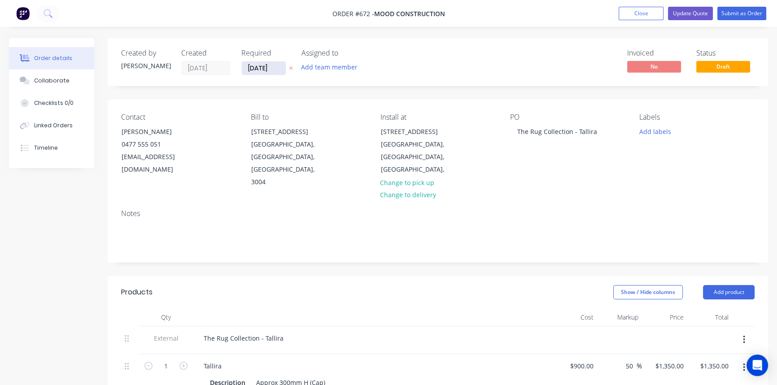
click at [277, 70] on input "[DATE]" at bounding box center [264, 67] width 44 height 13
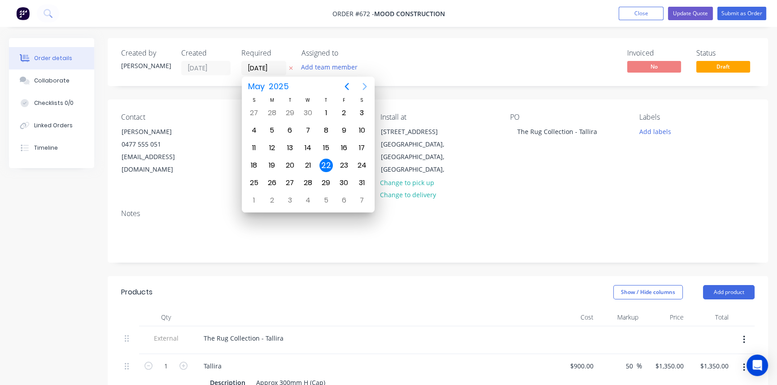
click at [365, 86] on icon "Next page" at bounding box center [364, 86] width 4 height 7
click at [349, 182] on div "29" at bounding box center [343, 182] width 13 height 13
type input "[DATE]"
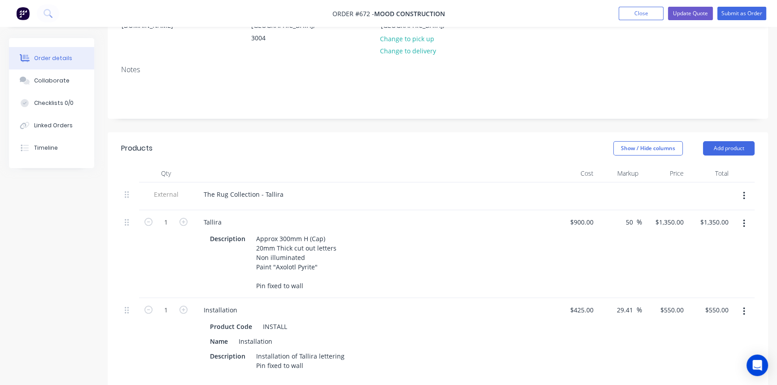
scroll to position [163, 0]
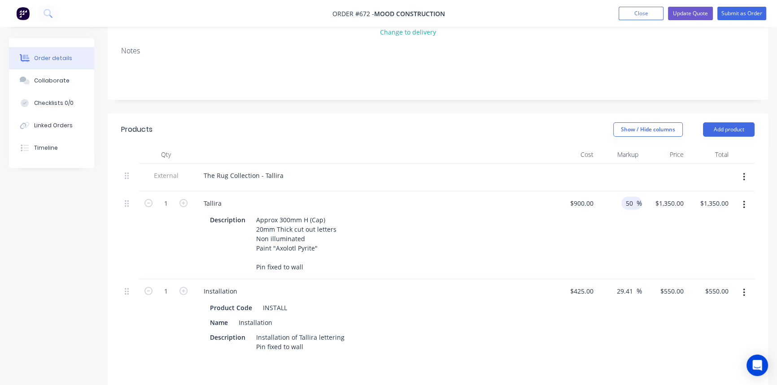
click at [631, 197] on input "50" at bounding box center [631, 203] width 12 height 13
drag, startPoint x: 625, startPoint y: 179, endPoint x: 633, endPoint y: 178, distance: 7.7
click at [633, 197] on input "50" at bounding box center [631, 203] width 12 height 13
type input "40"
type input "$1,260.00"
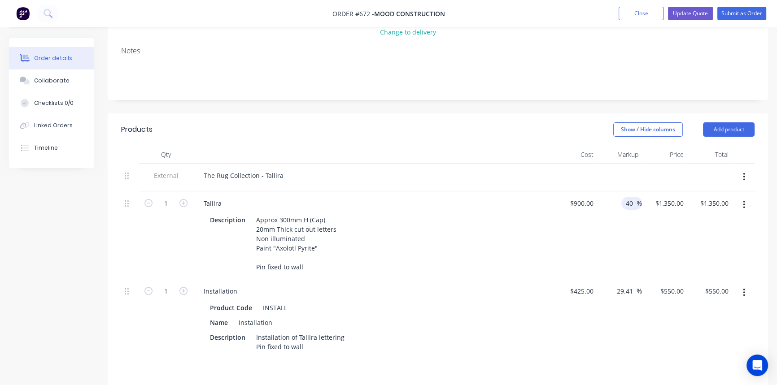
type input "$1,260.00"
click at [611, 225] on div "40 40 %" at bounding box center [619, 236] width 45 height 88
click at [692, 15] on button "Update Quote" at bounding box center [690, 13] width 45 height 13
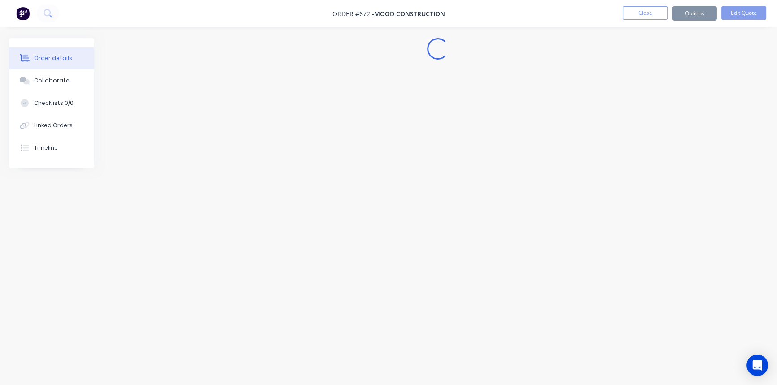
scroll to position [0, 0]
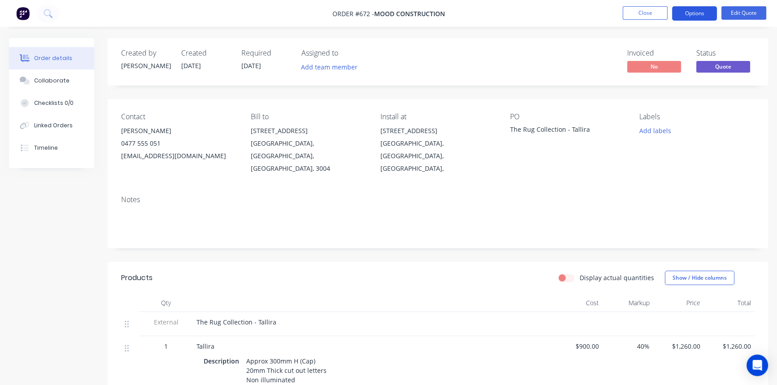
click at [692, 16] on button "Options" at bounding box center [694, 13] width 45 height 14
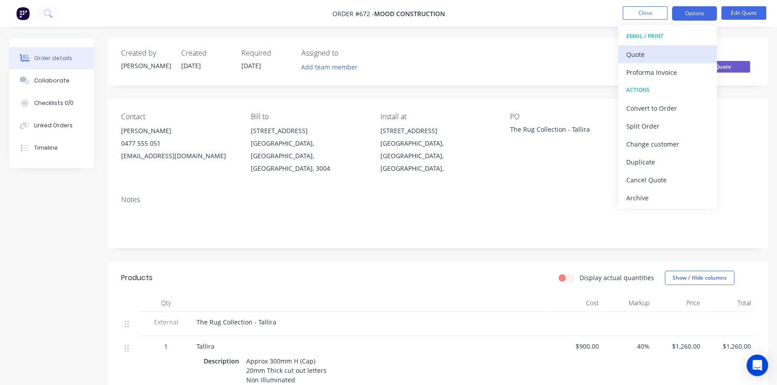
click at [659, 54] on div "Quote" at bounding box center [667, 54] width 83 height 13
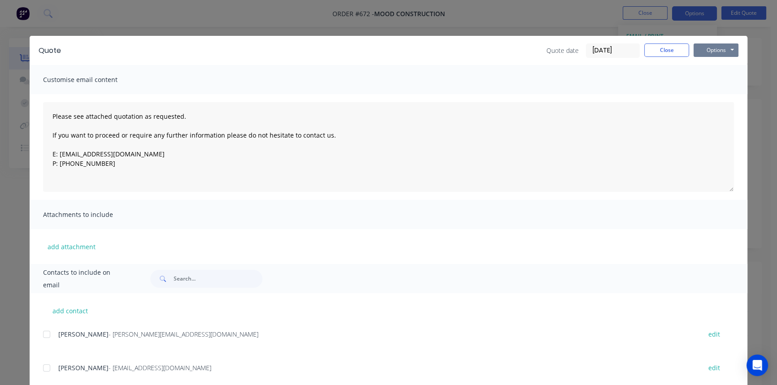
click at [709, 49] on button "Options" at bounding box center [716, 50] width 45 height 13
click at [711, 83] on button "Print" at bounding box center [722, 81] width 57 height 15
click at [663, 48] on button "Close" at bounding box center [666, 50] width 45 height 13
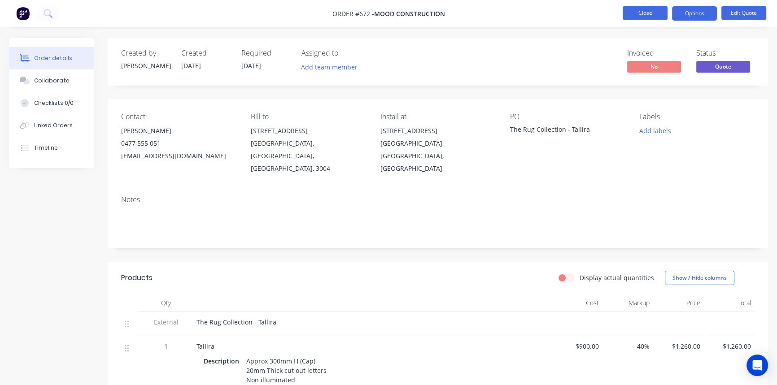
click at [650, 12] on button "Close" at bounding box center [645, 12] width 45 height 13
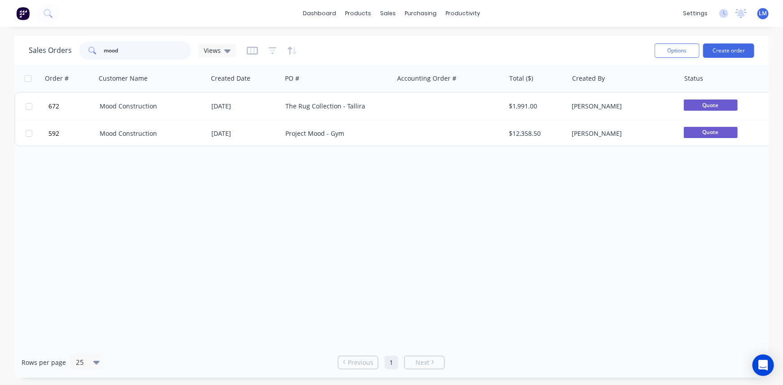
drag, startPoint x: 135, startPoint y: 51, endPoint x: 85, endPoint y: 49, distance: 49.8
click at [85, 49] on div "mood" at bounding box center [135, 51] width 112 height 18
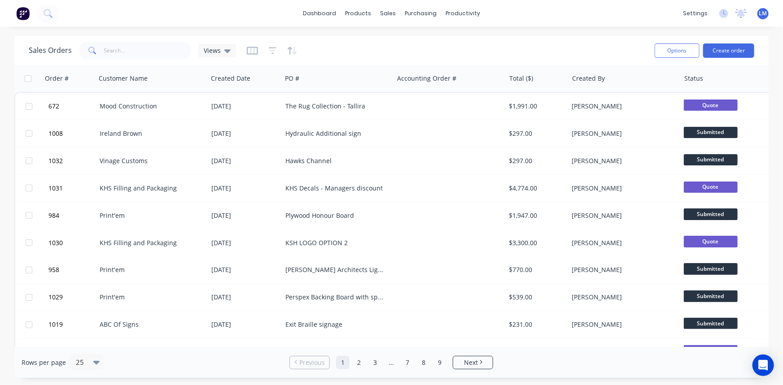
click at [135, 252] on div "KHS Filling and Packaging" at bounding box center [152, 243] width 112 height 27
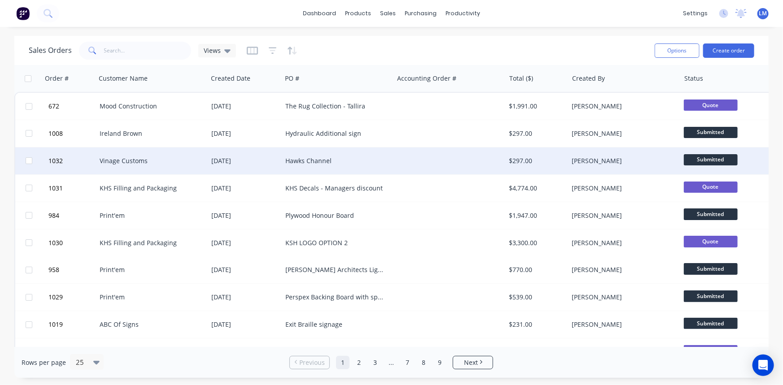
click at [362, 157] on div "Hawks Channel" at bounding box center [335, 161] width 100 height 9
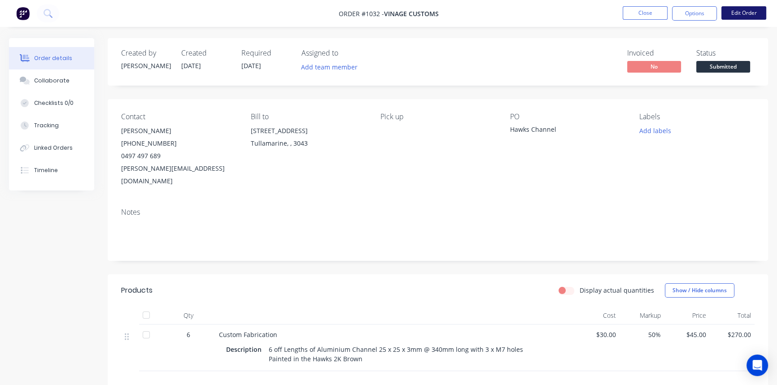
click at [737, 9] on button "Edit Order" at bounding box center [743, 12] width 45 height 13
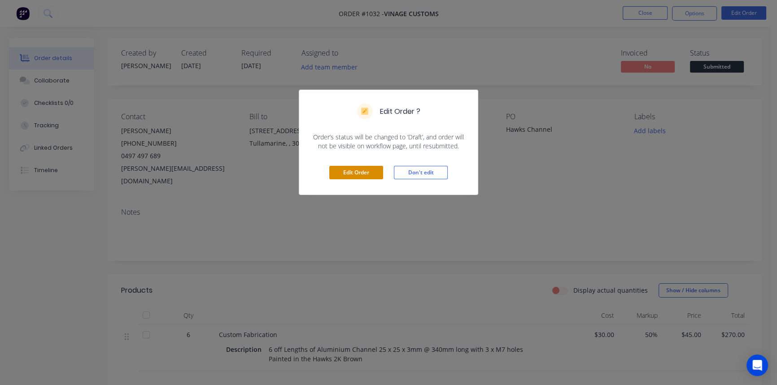
click at [357, 168] on button "Edit Order" at bounding box center [356, 172] width 54 height 13
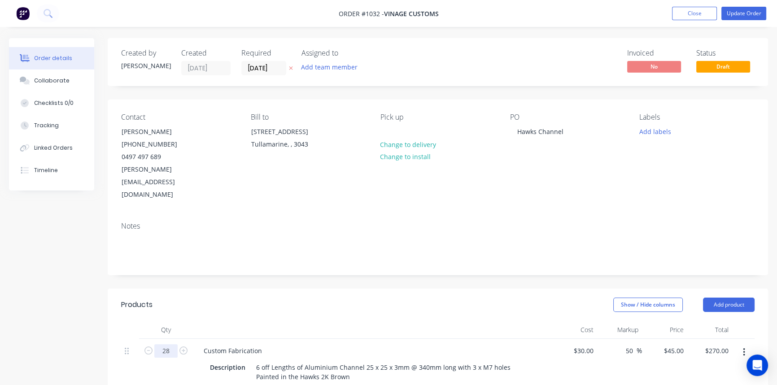
type input "28"
type input "$1,260.00"
click at [520, 292] on header "Products Show / Hide columns Add product" at bounding box center [438, 305] width 660 height 32
drag, startPoint x: 585, startPoint y: 322, endPoint x: 589, endPoint y: 326, distance: 5.1
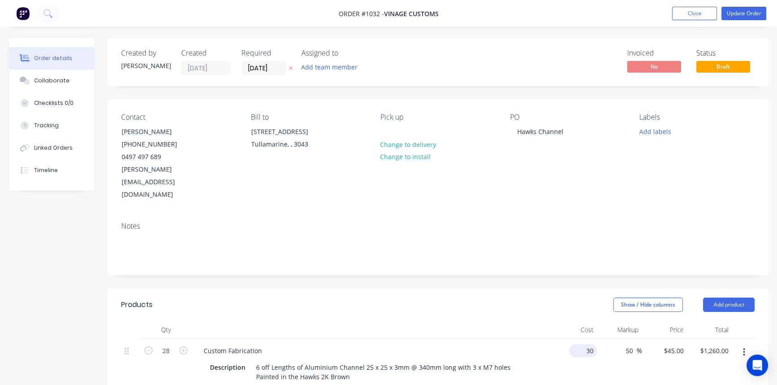
click at [585, 345] on input "30" at bounding box center [585, 351] width 24 height 13
type input "$20.00"
type input "$30.00"
type input "$840.00"
click at [619, 361] on div "50 50 %" at bounding box center [619, 364] width 45 height 50
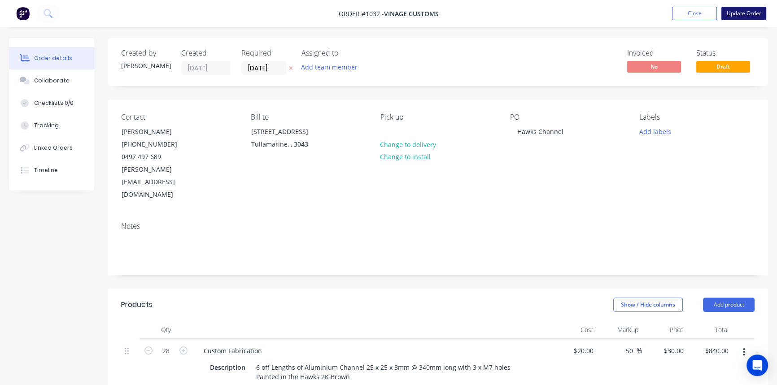
click at [745, 9] on button "Update Order" at bounding box center [743, 13] width 45 height 13
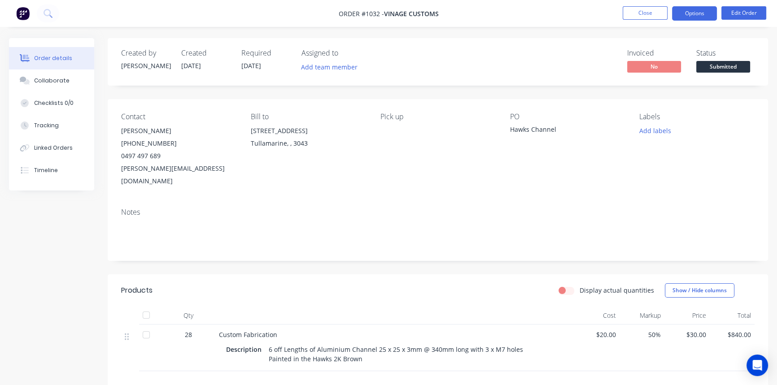
click at [694, 14] on button "Options" at bounding box center [694, 13] width 45 height 14
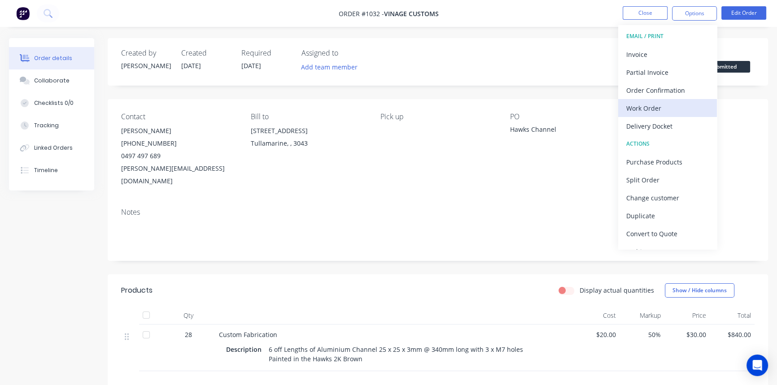
click at [650, 104] on div "Work Order" at bounding box center [667, 108] width 83 height 13
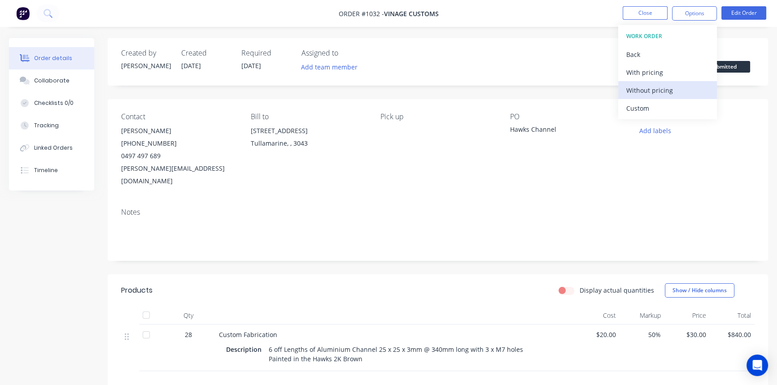
click at [650, 86] on div "Without pricing" at bounding box center [667, 90] width 83 height 13
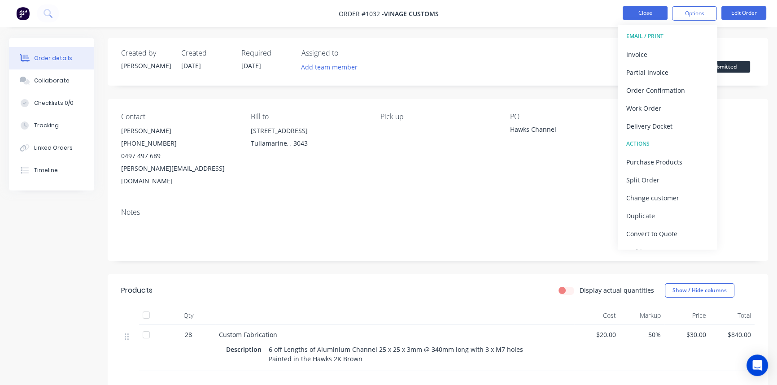
click at [637, 15] on button "Close" at bounding box center [645, 12] width 45 height 13
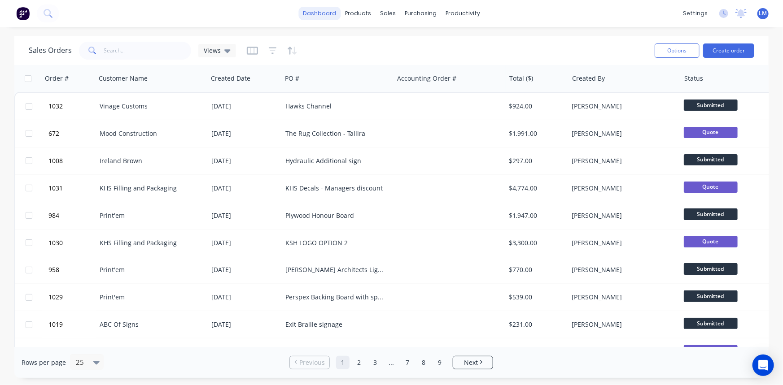
click at [313, 18] on link "dashboard" at bounding box center [319, 13] width 42 height 13
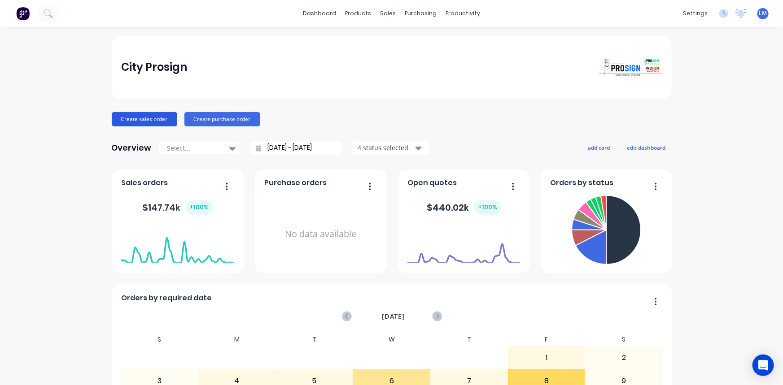
click at [138, 116] on button "Create sales order" at bounding box center [144, 119] width 65 height 14
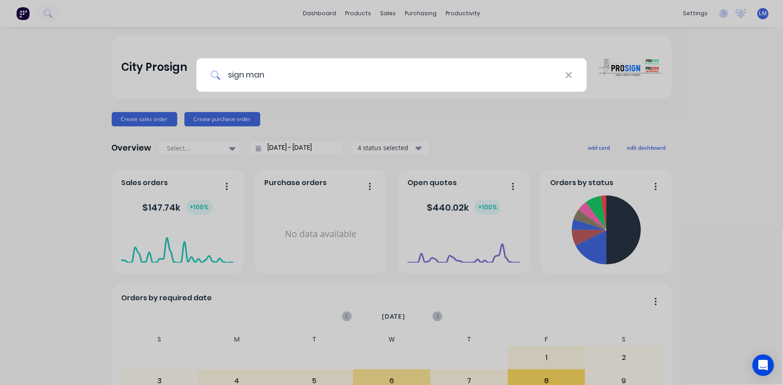
type input "sign man"
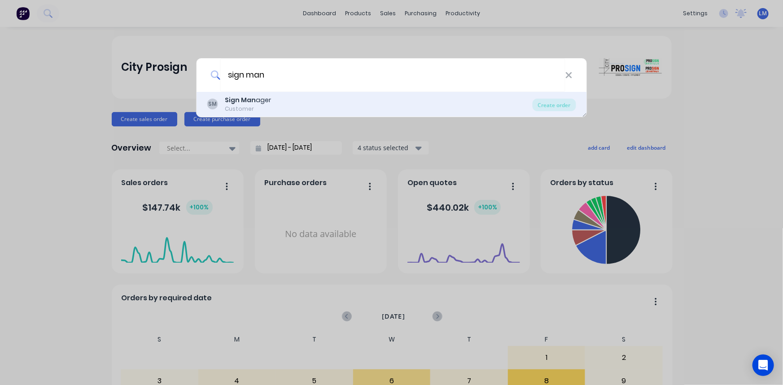
click at [289, 107] on div "SM Sign Man ager Customer" at bounding box center [370, 104] width 326 height 17
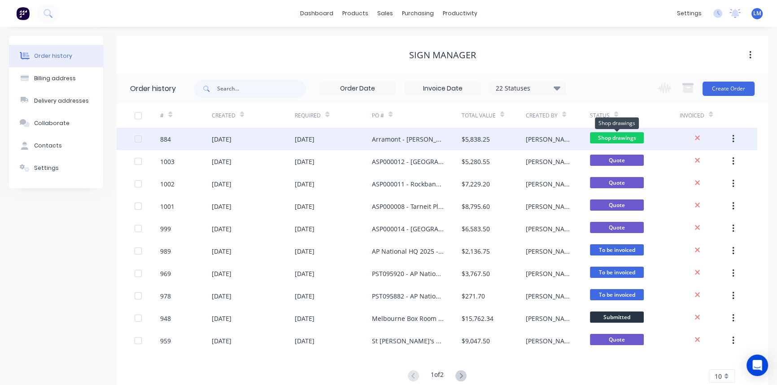
click at [626, 136] on span "Shop drawings" at bounding box center [617, 137] width 54 height 11
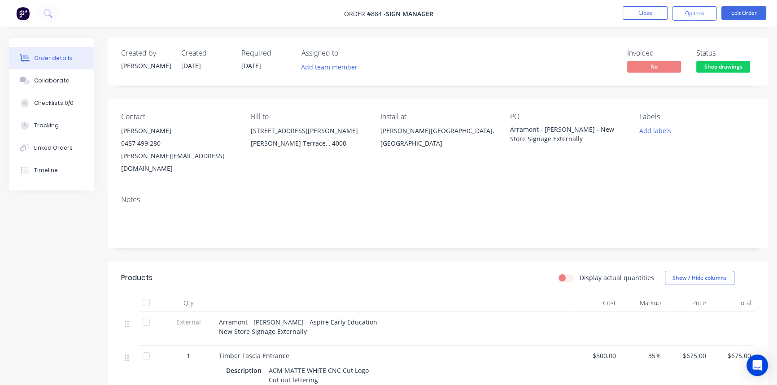
click at [732, 70] on span "Shop drawings" at bounding box center [723, 66] width 54 height 11
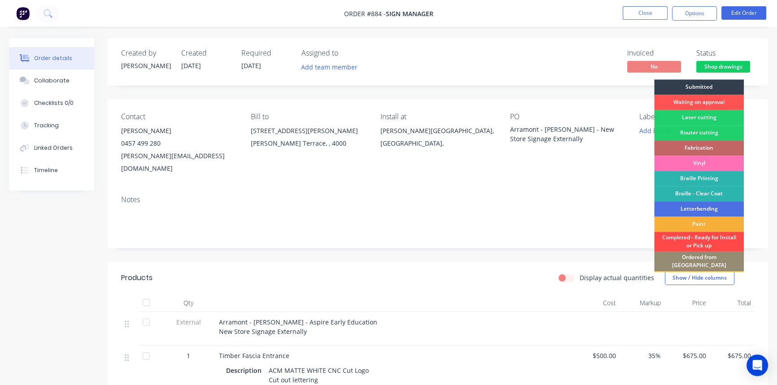
click at [710, 237] on div "Completed - Ready for Install or Pick up" at bounding box center [699, 242] width 90 height 20
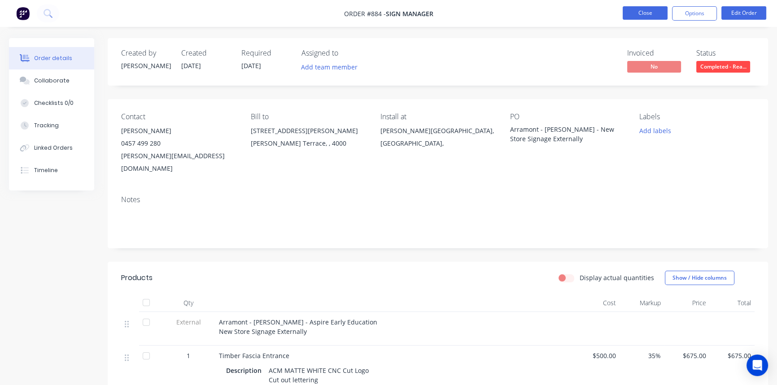
click at [650, 14] on button "Close" at bounding box center [645, 12] width 45 height 13
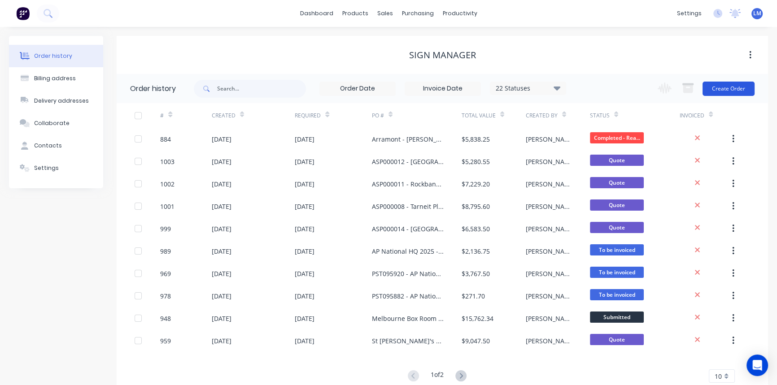
click at [722, 93] on button "Create Order" at bounding box center [729, 89] width 52 height 14
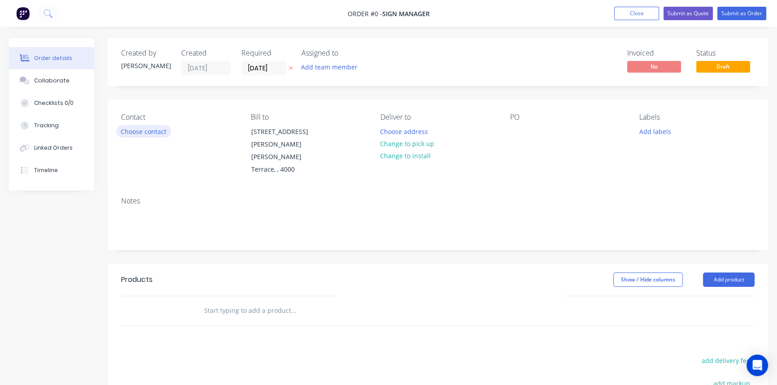
click at [154, 129] on button "Choose contact" at bounding box center [143, 131] width 55 height 12
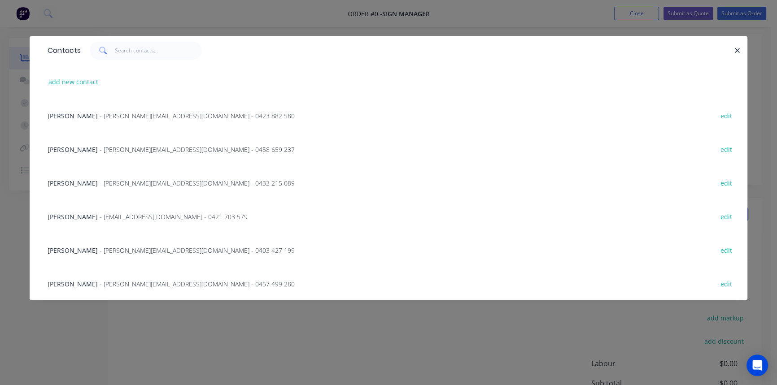
scroll to position [65, 0]
click at [77, 79] on button "add new contact" at bounding box center [73, 82] width 59 height 12
select select "AU"
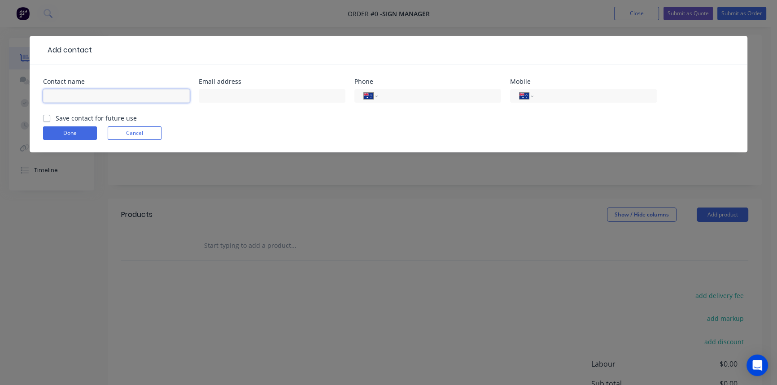
click at [97, 98] on input "text" at bounding box center [116, 95] width 147 height 13
paste input "[PERSON_NAME]"
type input "[PERSON_NAME]"
click at [310, 95] on input "text" at bounding box center [272, 95] width 147 height 13
paste input "[PERSON_NAME] <[EMAIL_ADDRESS][DOMAIN_NAME]>"
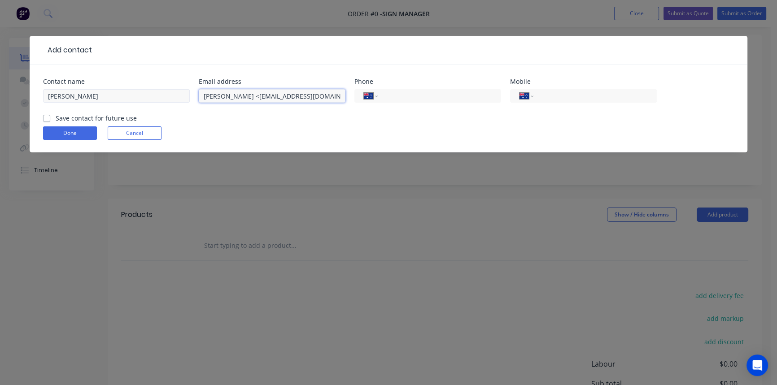
drag, startPoint x: 249, startPoint y: 96, endPoint x: 180, endPoint y: 95, distance: 68.2
click at [180, 95] on div "Contact name [PERSON_NAME] Email address [PERSON_NAME] <[EMAIL_ADDRESS][DOMAIN_…" at bounding box center [388, 96] width 691 height 35
type input "[PERSON_NAME][EMAIL_ADDRESS][DOMAIN_NAME]"
click at [569, 92] on input "tel" at bounding box center [594, 96] width 108 height 10
paste input "0408 366 169"
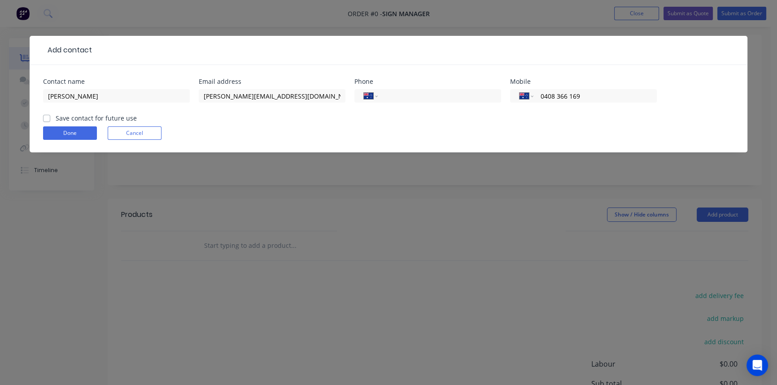
type input "0408 366 169"
click at [56, 118] on label "Save contact for future use" at bounding box center [96, 117] width 81 height 9
click at [45, 118] on input "Save contact for future use" at bounding box center [46, 117] width 7 height 9
checkbox input "true"
click at [65, 133] on button "Done" at bounding box center [70, 133] width 54 height 13
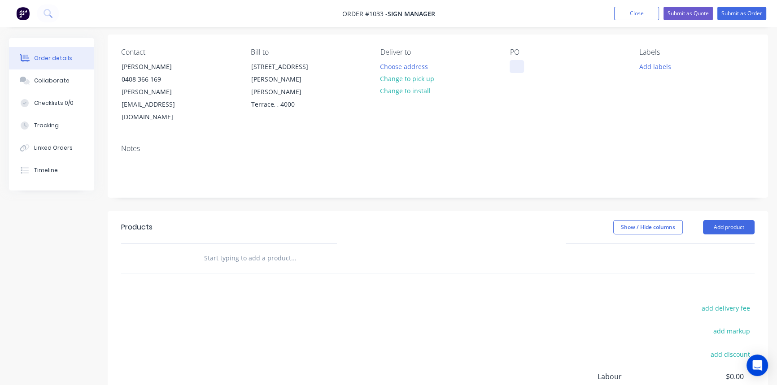
click at [517, 66] on div at bounding box center [517, 66] width 14 height 13
paste div
click at [725, 220] on button "Add product" at bounding box center [729, 227] width 52 height 14
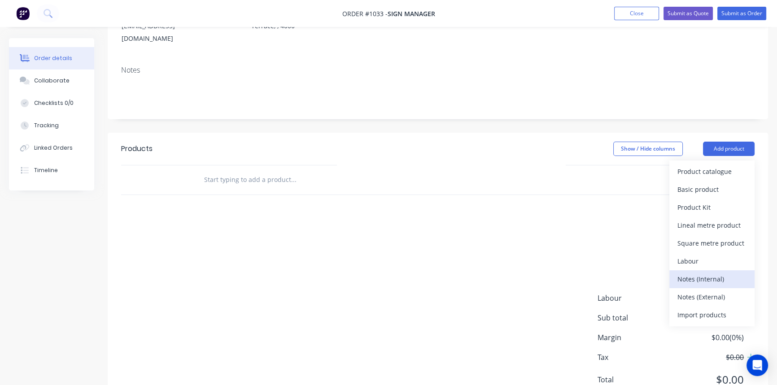
scroll to position [157, 0]
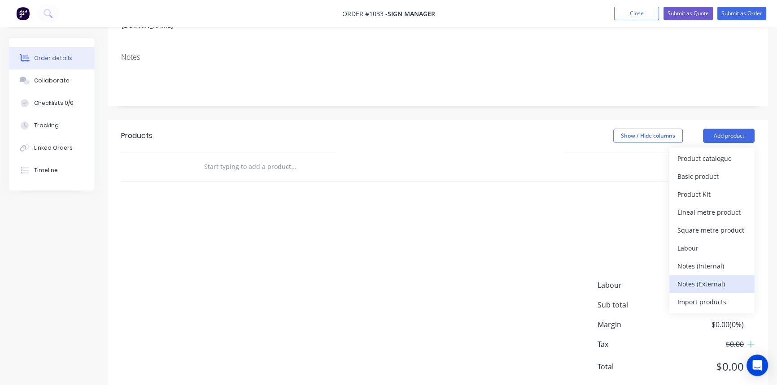
click at [694, 278] on div "Notes (External)" at bounding box center [711, 284] width 69 height 13
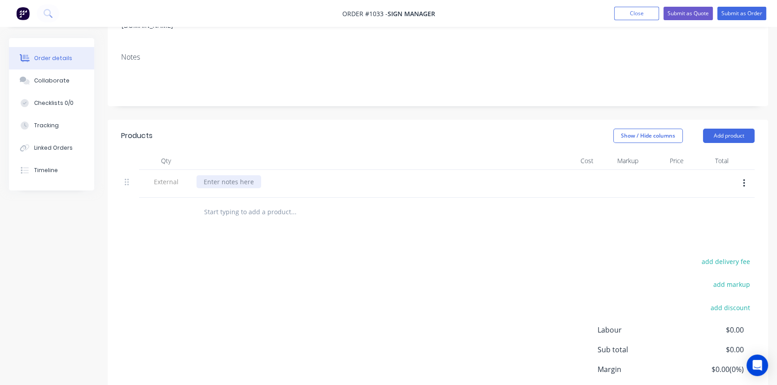
click at [231, 175] on div at bounding box center [228, 181] width 65 height 13
paste div
click at [263, 198] on div at bounding box center [354, 212] width 323 height 29
click at [253, 203] on input "text" at bounding box center [293, 212] width 179 height 18
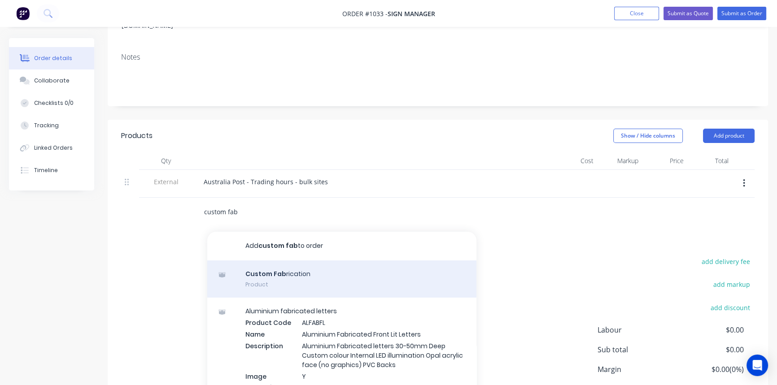
type input "custom fab"
click at [270, 261] on div "Custom Fab rication Product" at bounding box center [341, 280] width 269 height 38
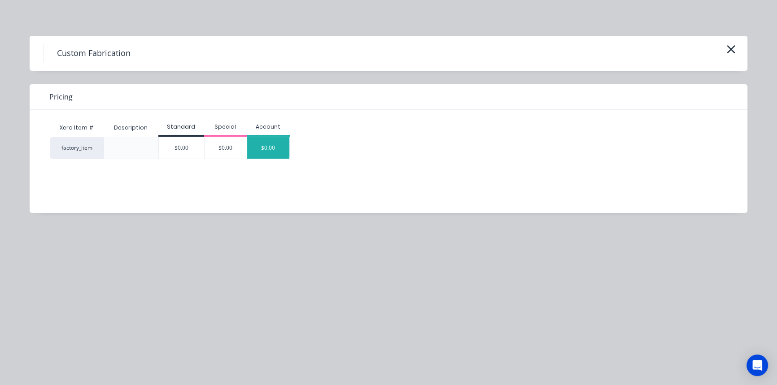
click at [262, 153] on div "$0.00" at bounding box center [268, 148] width 42 height 22
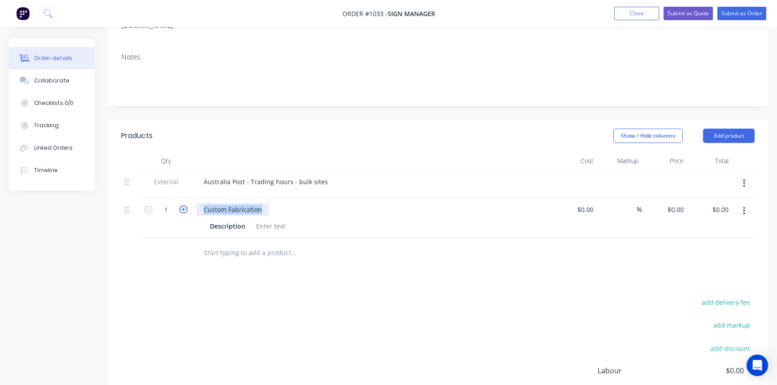
drag, startPoint x: 266, startPoint y: 184, endPoint x: 185, endPoint y: 183, distance: 80.3
click at [185, 198] on div "1 Custom Fabrication Description $0.00 $0.00 % $0.00 $0.00 $0.00 $0.00" at bounding box center [437, 218] width 633 height 41
paste div
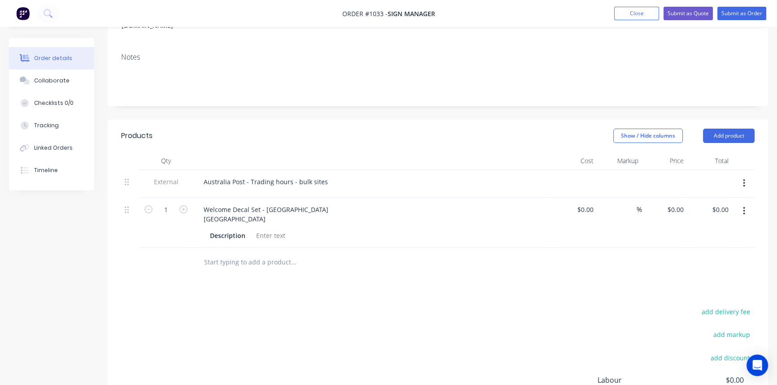
click at [264, 229] on div at bounding box center [271, 235] width 36 height 13
paste div
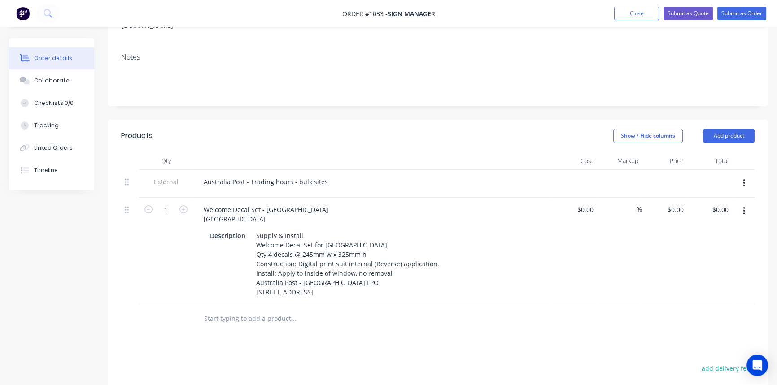
click at [368, 313] on div "Products Show / Hide columns Add product Qty Cost Markup Price Total External […" at bounding box center [438, 334] width 660 height 429
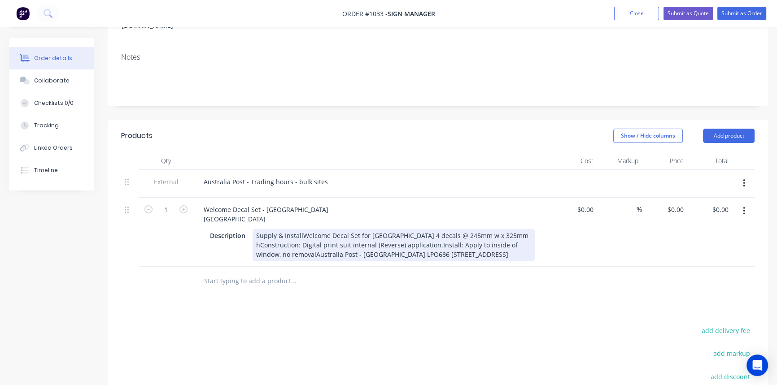
click at [299, 229] on div "Supply & InstallWelcome Decal Set for [GEOGRAPHIC_DATA] 4 decals @ 245mm w x 32…" at bounding box center [394, 245] width 282 height 32
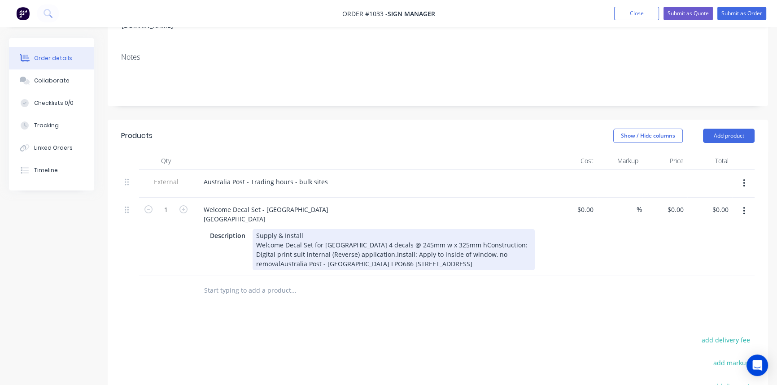
click at [372, 229] on div "Supply & Install Welcome Decal Set for [GEOGRAPHIC_DATA] 4 decals @ 245mm w x 3…" at bounding box center [394, 249] width 282 height 41
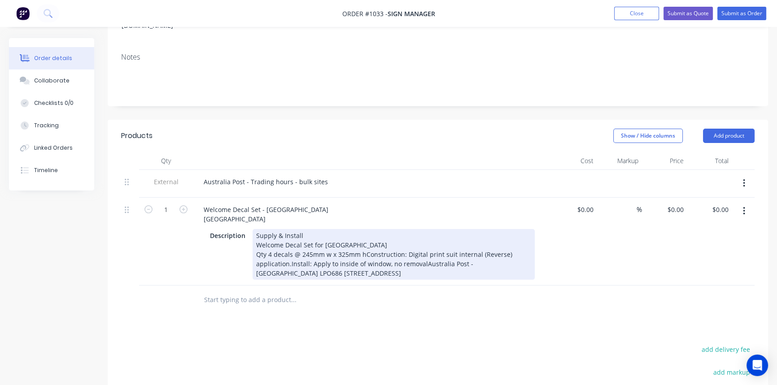
click at [362, 229] on div "Supply & Install Welcome Decal Set for [GEOGRAPHIC_DATA] Qty 4 decals @ 245mm w…" at bounding box center [394, 254] width 282 height 51
click at [430, 239] on div "Supply & Install Welcome Decal Set for [GEOGRAPHIC_DATA] Qty 4 decals @ 245mm w…" at bounding box center [394, 254] width 282 height 51
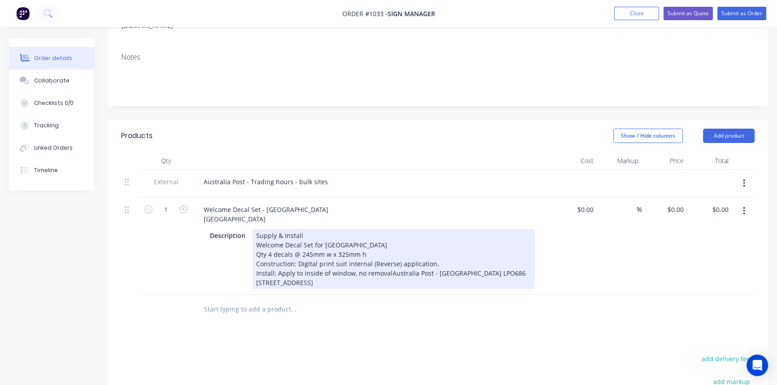
click at [386, 246] on div "Supply & Install Welcome Decal Set for [GEOGRAPHIC_DATA] Qty 4 decals @ 245mm w…" at bounding box center [394, 259] width 282 height 60
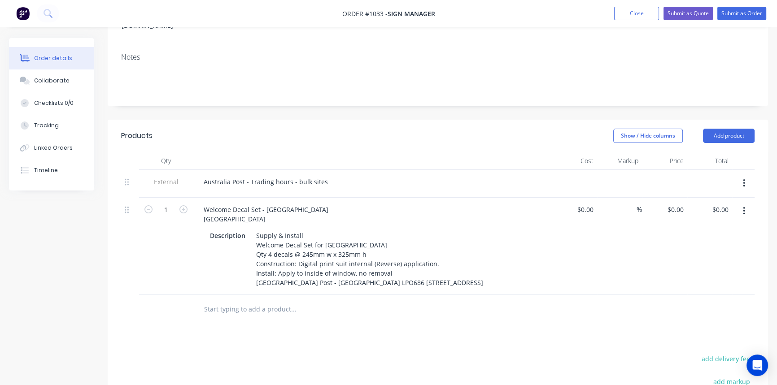
click at [426, 319] on div "Products Show / Hide columns Add product Qty Cost Markup Price Total External […" at bounding box center [438, 330] width 660 height 420
click at [182, 205] on icon "button" at bounding box center [183, 209] width 8 height 8
type input "4"
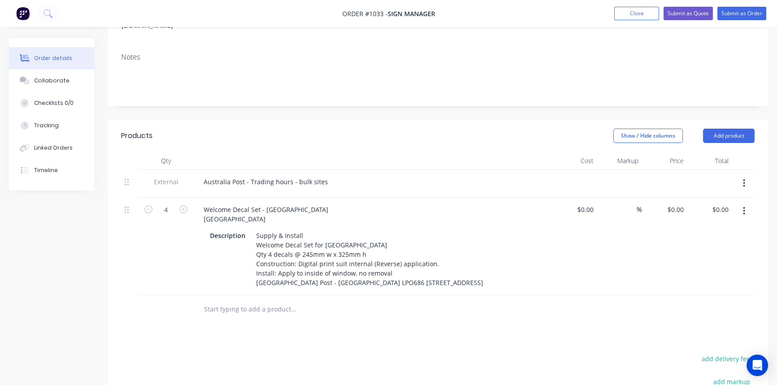
click at [425, 304] on div "Products Show / Hide columns Add product Qty Cost Markup Price Total External […" at bounding box center [438, 330] width 660 height 420
click at [744, 206] on icon "button" at bounding box center [744, 211] width 2 height 10
click at [700, 246] on div "Duplicate" at bounding box center [711, 252] width 69 height 13
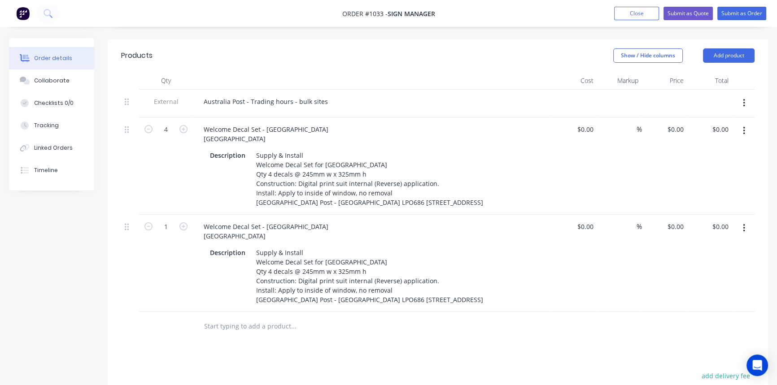
scroll to position [238, 0]
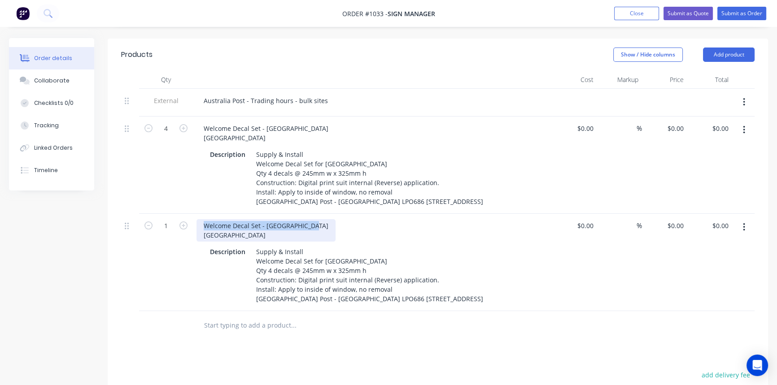
drag, startPoint x: 218, startPoint y: 209, endPoint x: 197, endPoint y: 193, distance: 25.3
click at [197, 219] on div "Welcome Decal Set - [GEOGRAPHIC_DATA] [GEOGRAPHIC_DATA]" at bounding box center [265, 230] width 139 height 22
paste div
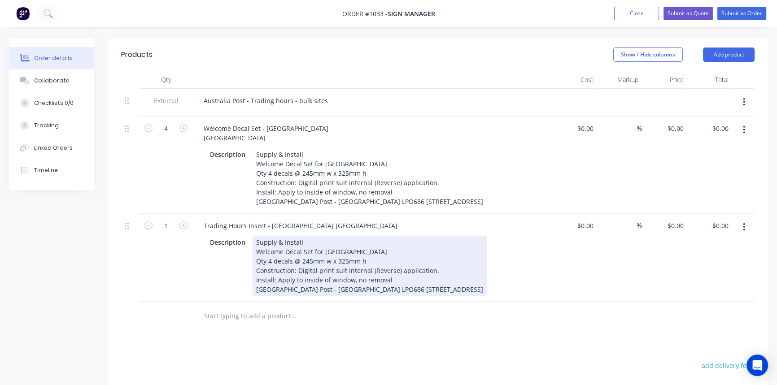
drag, startPoint x: 255, startPoint y: 216, endPoint x: 547, endPoint y: 287, distance: 300.5
click at [547, 287] on div "Qty Cost Markup Price Total External [GEOGRAPHIC_DATA] Post - Trading hours - b…" at bounding box center [438, 201] width 660 height 260
paste div
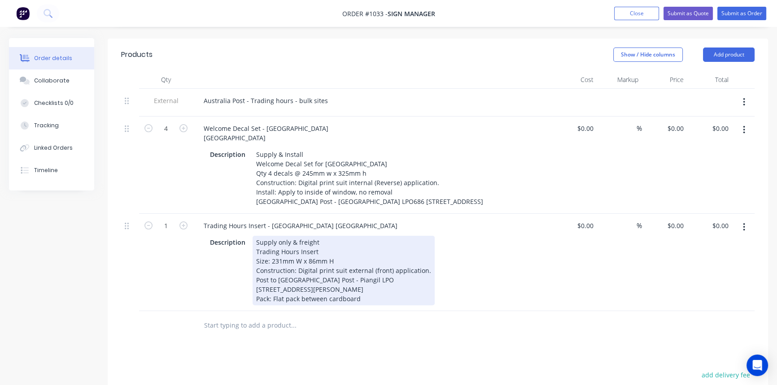
click at [333, 247] on div "Trading Hours Insert" at bounding box center [343, 251] width 175 height 9
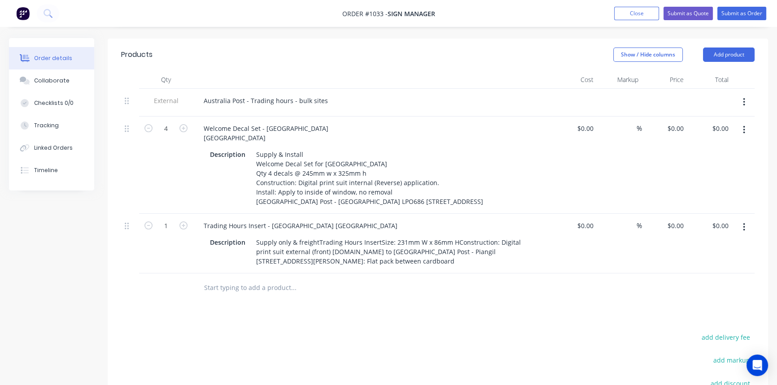
click at [383, 330] on div "Products Show / Hide columns Add product Qty Cost Markup Price Total External […" at bounding box center [438, 279] width 660 height 480
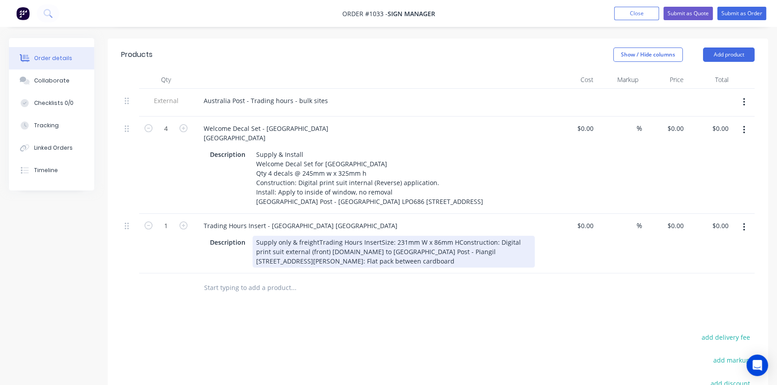
click at [315, 236] on div "Supply only & freightTrading Hours InsertSize: 231mm W x 86mm HConstruction: Di…" at bounding box center [394, 252] width 282 height 32
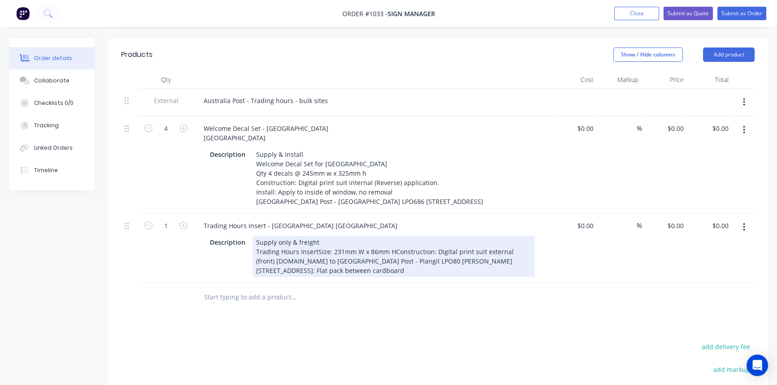
click at [314, 236] on div "Supply only & freight Trading Hours InsertSize: 231mm W x 86mm HConstruction: D…" at bounding box center [394, 256] width 282 height 41
click at [332, 236] on div "Supply only & freight Trading Hours Insert Size: 231mm W x 86mm HConstruction: …" at bounding box center [394, 256] width 282 height 41
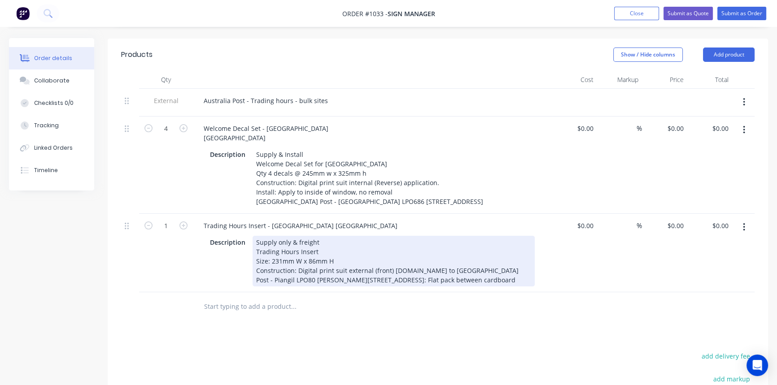
click at [424, 244] on div "Supply only & freight Trading Hours Insert Size: 231mm W x 86mm H Construction:…" at bounding box center [394, 261] width 282 height 51
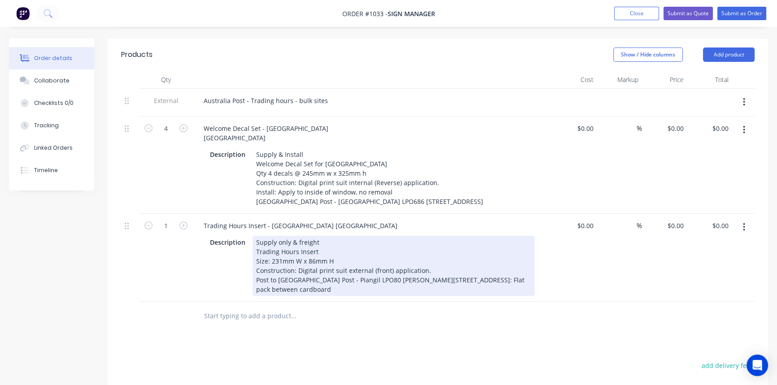
click at [442, 254] on div "Supply only & freight Trading Hours Insert Size: 231mm W x 86mm H Construction:…" at bounding box center [394, 266] width 282 height 60
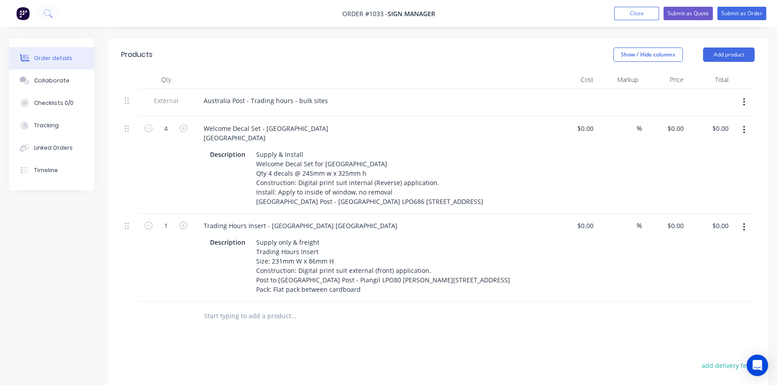
click at [438, 318] on div "Products Show / Hide columns Add product Qty Cost Markup Price Total External […" at bounding box center [438, 293] width 660 height 508
click at [744, 223] on icon "button" at bounding box center [744, 228] width 2 height 10
click at [716, 262] on div "Duplicate" at bounding box center [711, 268] width 69 height 13
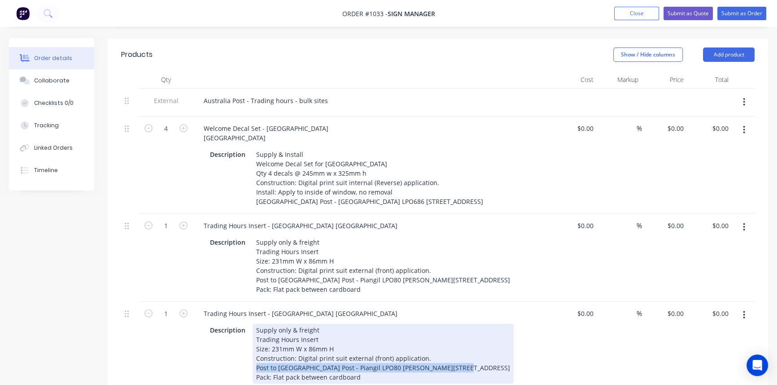
drag, startPoint x: 254, startPoint y: 341, endPoint x: 492, endPoint y: 343, distance: 237.8
click at [492, 343] on div "Description Supply only & freight Trading Hours Insert Size: 231mm W x 86mm H C…" at bounding box center [370, 354] width 328 height 60
paste div
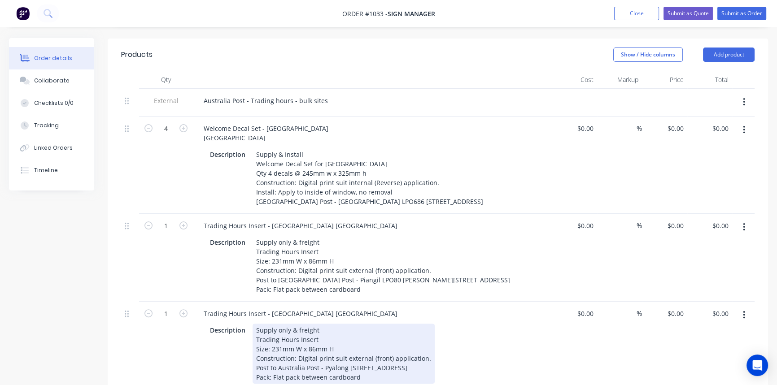
click at [511, 348] on div "Description Supply only & freight Trading Hours Insert Size: 231mm W x 86mm H C…" at bounding box center [370, 354] width 328 height 60
click at [358, 343] on div "Supply only & freight Trading Hours Insert Size: 231mm W x 86mm H Construction:…" at bounding box center [344, 354] width 182 height 60
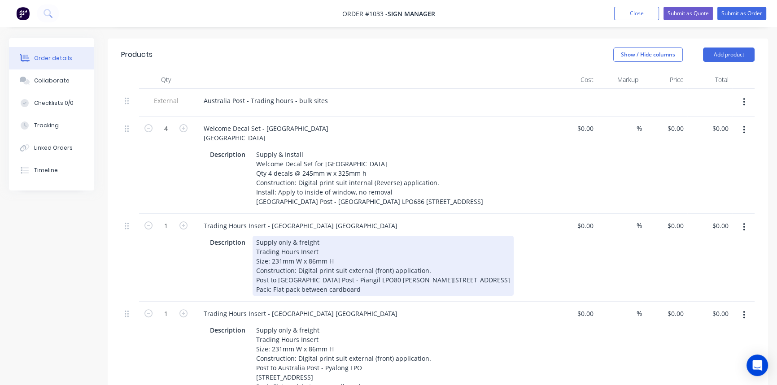
click at [355, 254] on div "Supply only & freight Trading Hours Insert Size: 231mm W x 86mm H Construction:…" at bounding box center [383, 266] width 261 height 60
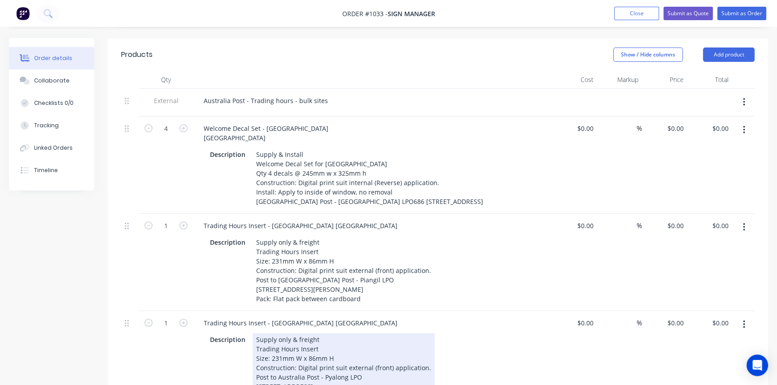
click at [500, 338] on div "Description Supply only & freight Trading Hours Insert Size: 231mm W x 86mm H C…" at bounding box center [370, 368] width 328 height 70
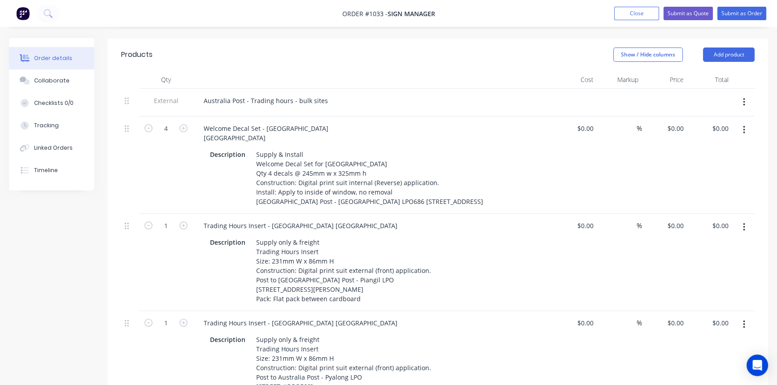
click at [742, 122] on button "button" at bounding box center [743, 130] width 21 height 16
click at [693, 165] on div "Duplicate" at bounding box center [711, 171] width 69 height 13
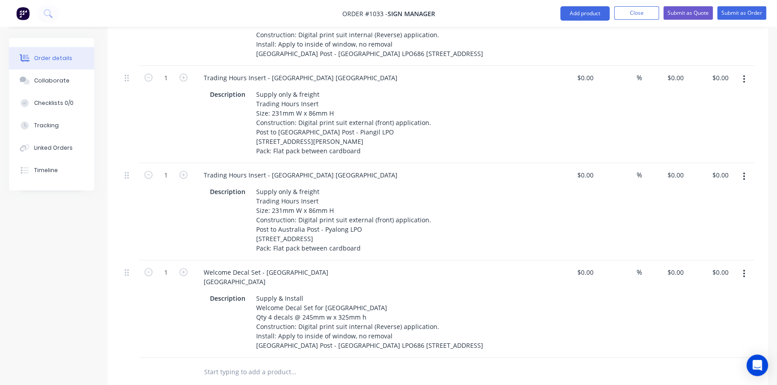
scroll to position [401, 0]
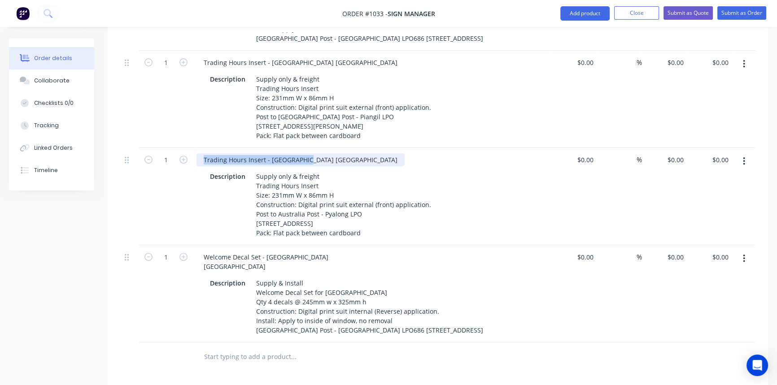
drag, startPoint x: 256, startPoint y: 134, endPoint x: 189, endPoint y: 135, distance: 66.8
click at [189, 148] on div "1 Trading Hours Insert - Piangil [GEOGRAPHIC_DATA] Description Supply only & fr…" at bounding box center [437, 196] width 633 height 97
paste div
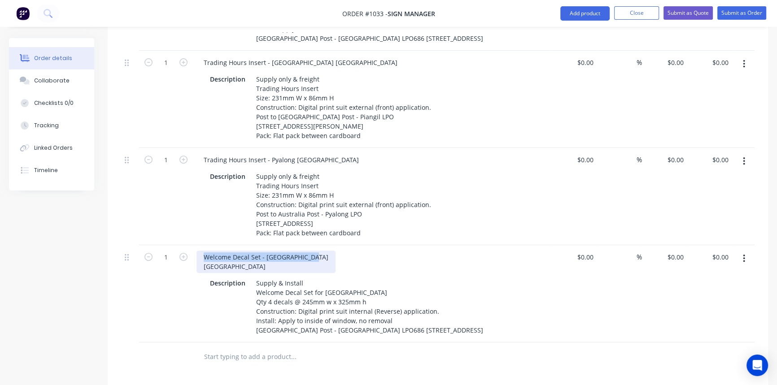
drag, startPoint x: 216, startPoint y: 240, endPoint x: 195, endPoint y: 229, distance: 23.7
click at [195, 245] on div "Welcome Decal Set - [GEOGRAPHIC_DATA] [GEOGRAPHIC_DATA] Description Supply & In…" at bounding box center [372, 293] width 359 height 97
paste div
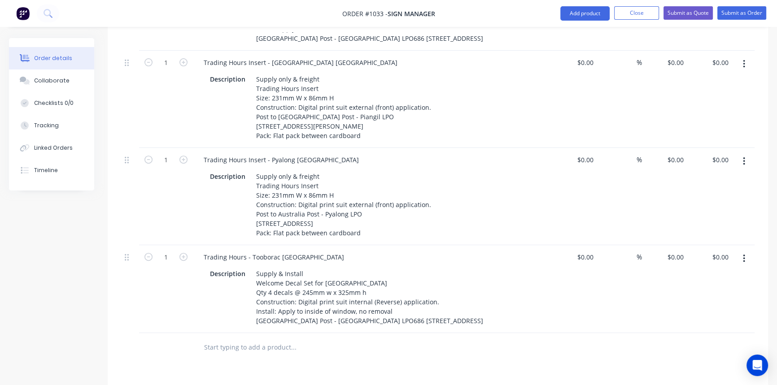
click at [602, 338] on div "Products Show / Hide columns Add product Qty Cost Markup Price Total External […" at bounding box center [438, 226] width 660 height 703
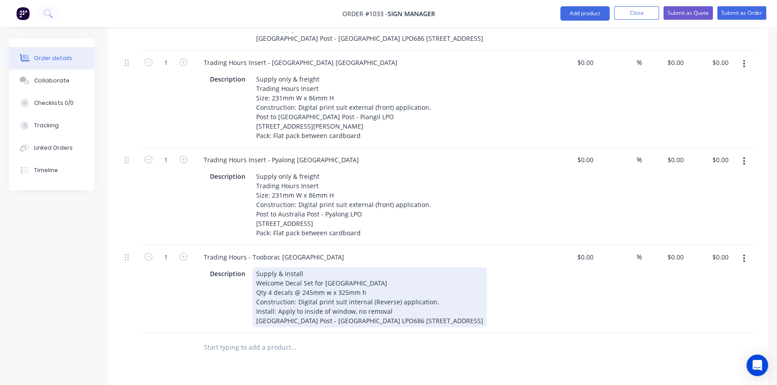
drag, startPoint x: 253, startPoint y: 246, endPoint x: 567, endPoint y: 307, distance: 320.9
click at [567, 307] on div "Qty Cost Markup Price Total External [GEOGRAPHIC_DATA] Post - Trading hours - b…" at bounding box center [438, 135] width 660 height 455
paste div
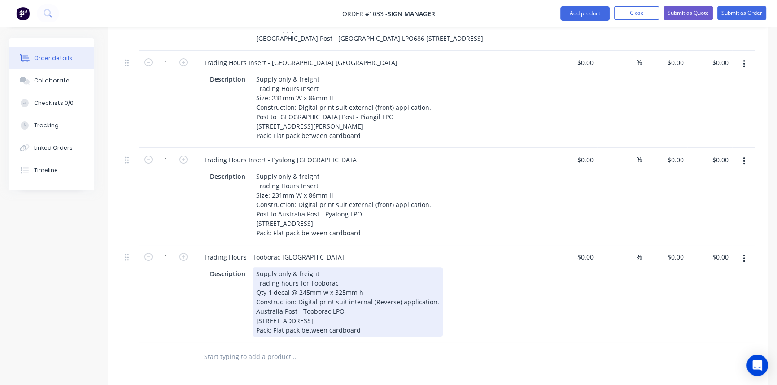
click at [387, 279] on div "Trading hours for Tooborac" at bounding box center [347, 283] width 183 height 9
click at [321, 267] on div "Supply only & freight Trading hours for Tooborac Qty 1 decal @ 245mm w x 325mm …" at bounding box center [348, 302] width 190 height 70
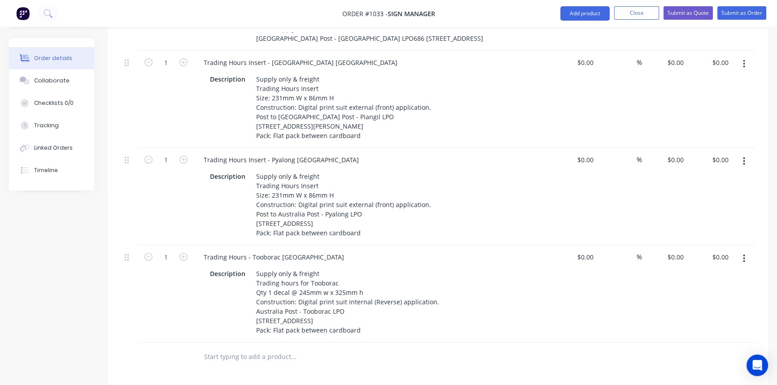
click at [385, 367] on div "Products Show / Hide columns Add product Qty Cost Markup Price Total External […" at bounding box center [438, 231] width 660 height 712
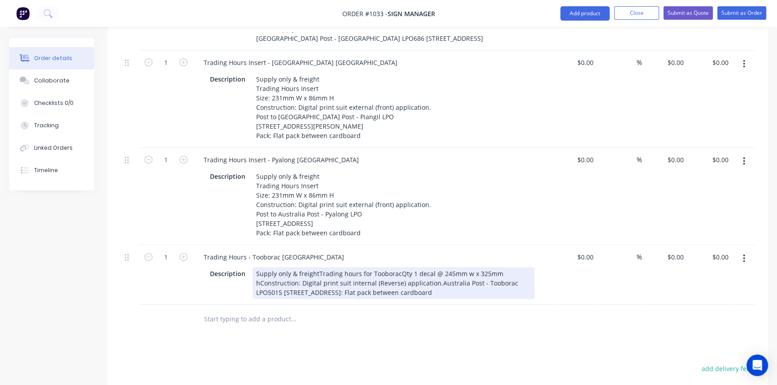
click at [316, 267] on div "Supply only & freightTrading hours for TooboracQty 1 decal @ 245mm w x 325mm hC…" at bounding box center [394, 283] width 282 height 32
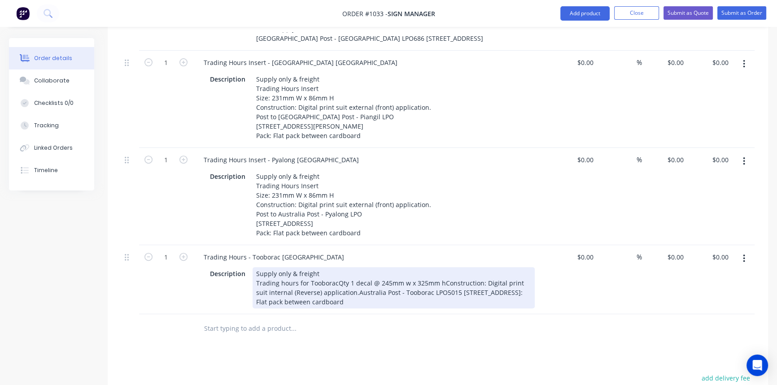
click at [334, 267] on div "Supply only & freight Trading hours for TooboracQty 1 decal @ 245mm w x 325mm h…" at bounding box center [394, 287] width 282 height 41
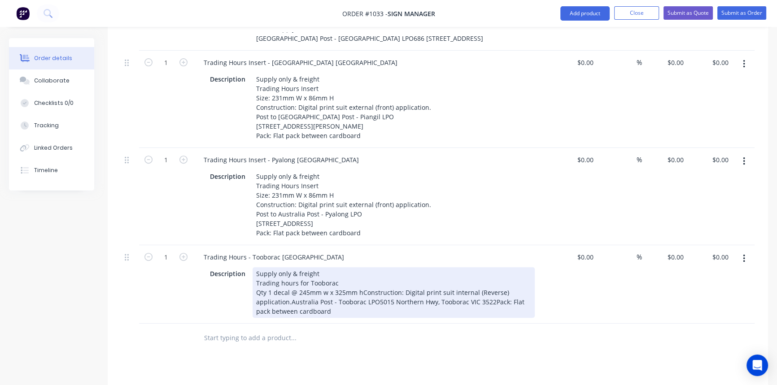
click at [360, 267] on div "Supply only & freight Trading hours for Tooborac Qty 1 decal @ 245mm w x 325mm …" at bounding box center [394, 292] width 282 height 51
click at [431, 276] on div "Supply only & freight Trading hours for Tooborac Qty 1 decal @ 245mm w x 325mm …" at bounding box center [394, 292] width 282 height 51
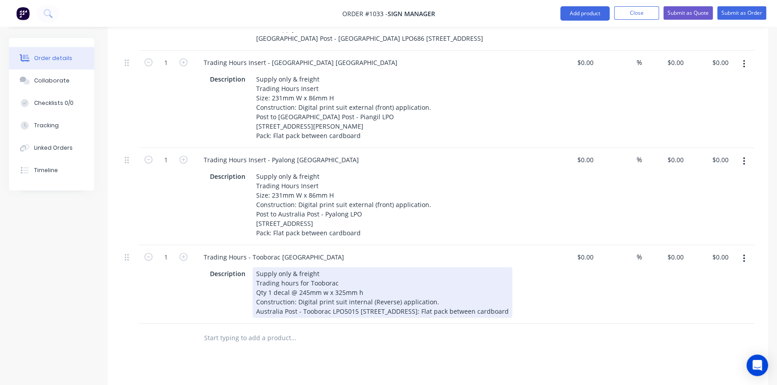
click at [456, 283] on div "Supply only & freight Trading hours for Tooborac Qty 1 decal @ 245mm w x 325mm …" at bounding box center [383, 292] width 260 height 51
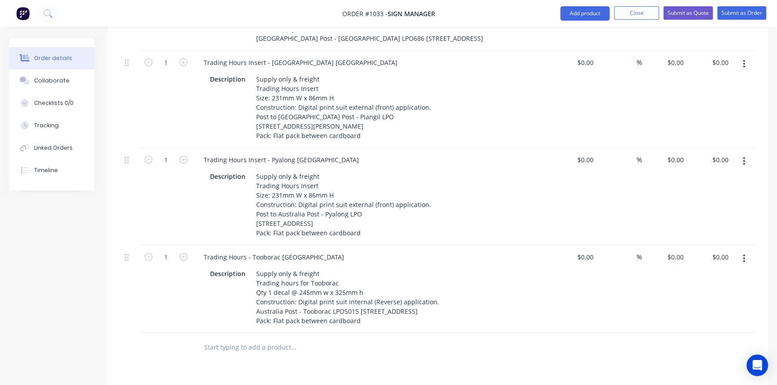
click at [448, 339] on div at bounding box center [330, 348] width 269 height 18
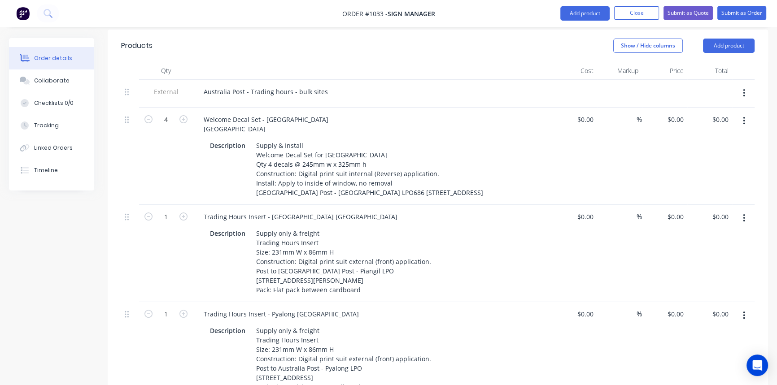
scroll to position [0, 0]
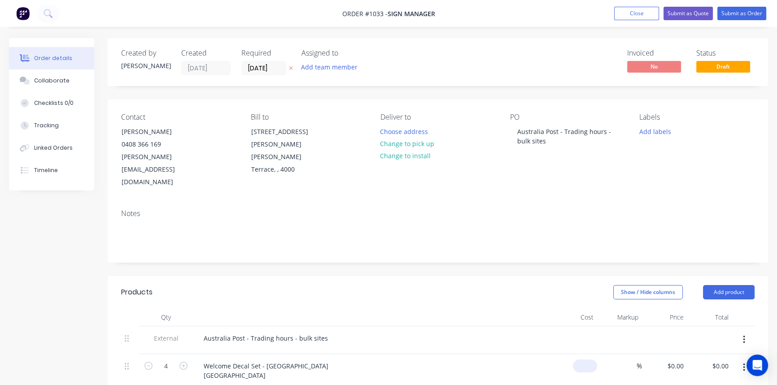
click at [594, 360] on input at bounding box center [586, 366] width 21 height 13
type input "$275.00"
type input "$1,100.00"
click at [634, 360] on input at bounding box center [631, 366] width 10 height 13
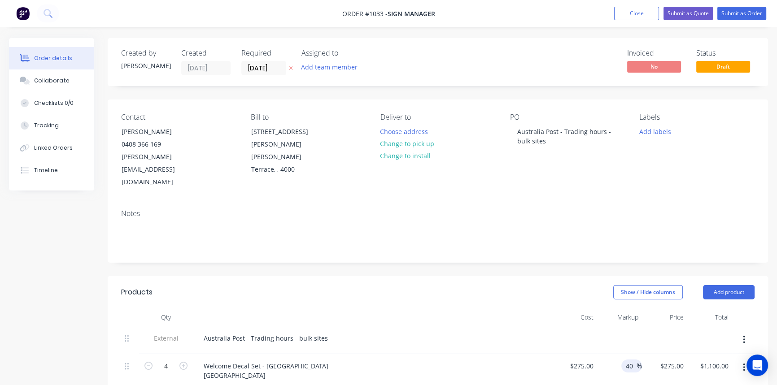
type input "40"
type input "$385.00"
type input "$1,540.00"
click at [534, 360] on div "Welcome Decal Set - [GEOGRAPHIC_DATA] [GEOGRAPHIC_DATA]" at bounding box center [372, 371] width 352 height 22
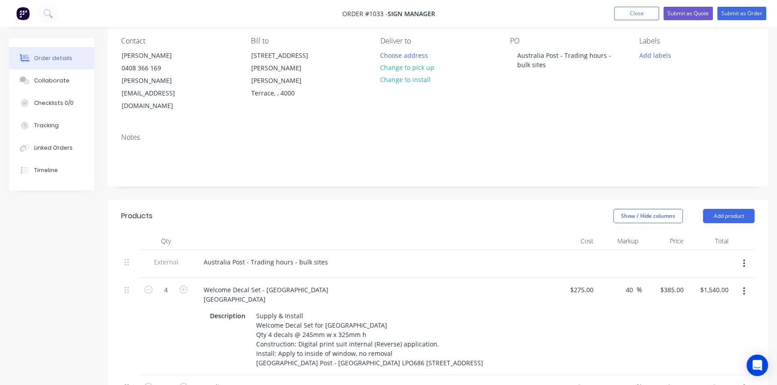
scroll to position [204, 0]
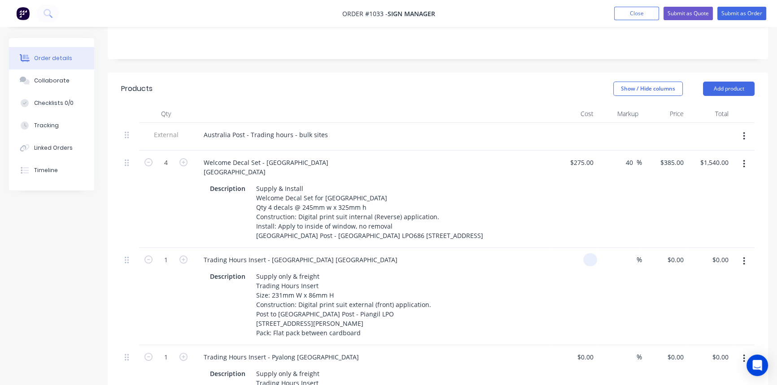
click at [591, 253] on input at bounding box center [592, 259] width 10 height 13
type input "$0.00"
click at [624, 14] on button "Close" at bounding box center [636, 13] width 45 height 13
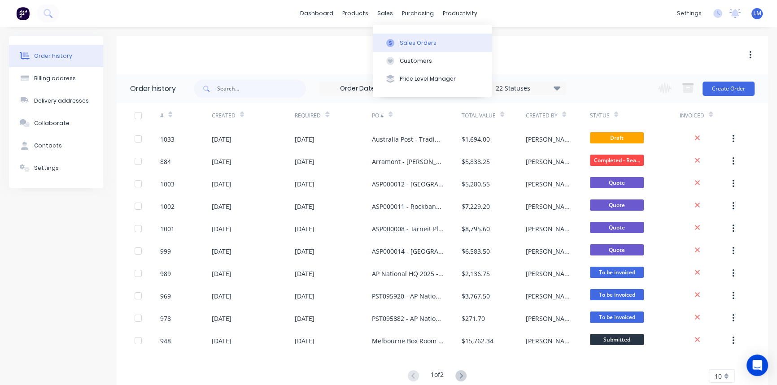
click at [428, 46] on div "Sales Orders" at bounding box center [418, 43] width 37 height 8
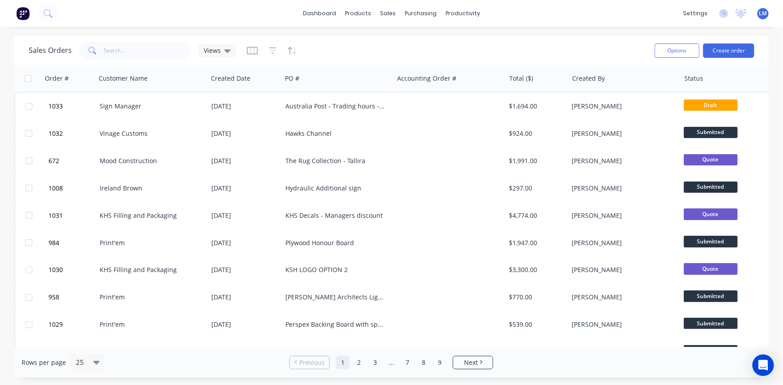
click at [541, 20] on div "dashboard products sales purchasing productivity dashboard products Product Cat…" at bounding box center [391, 13] width 783 height 27
click at [136, 61] on div "Sales Orders Views Options Create order" at bounding box center [391, 50] width 754 height 29
click at [130, 50] on input "text" at bounding box center [147, 51] width 87 height 18
type input "depart"
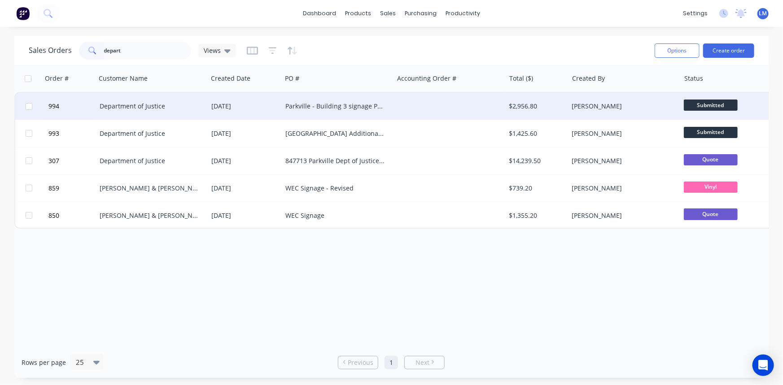
click at [318, 112] on div "Parkville - Building 3 signage PO 857199" at bounding box center [338, 106] width 112 height 27
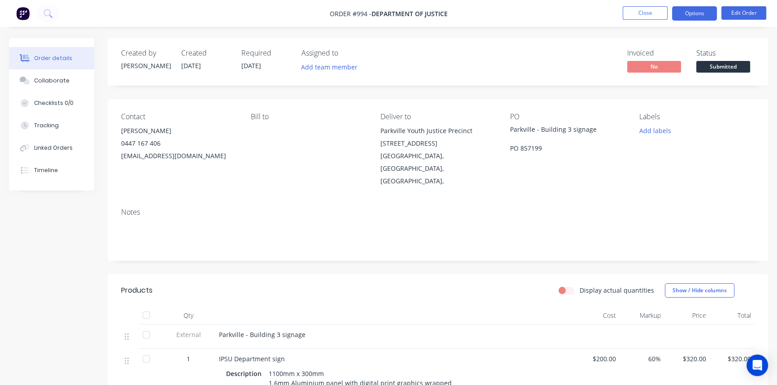
click at [691, 12] on button "Options" at bounding box center [694, 13] width 45 height 14
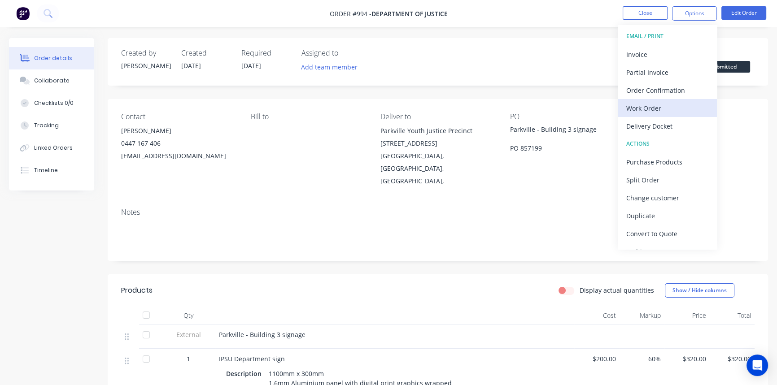
click at [650, 106] on div "Work Order" at bounding box center [667, 108] width 83 height 13
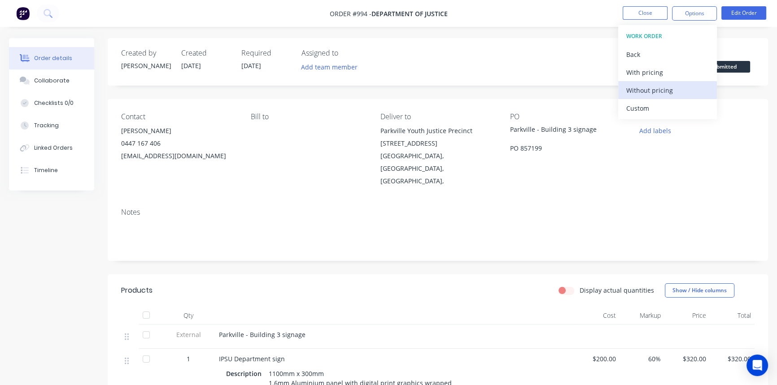
click at [658, 88] on div "Without pricing" at bounding box center [667, 90] width 83 height 13
